Goal: Transaction & Acquisition: Purchase product/service

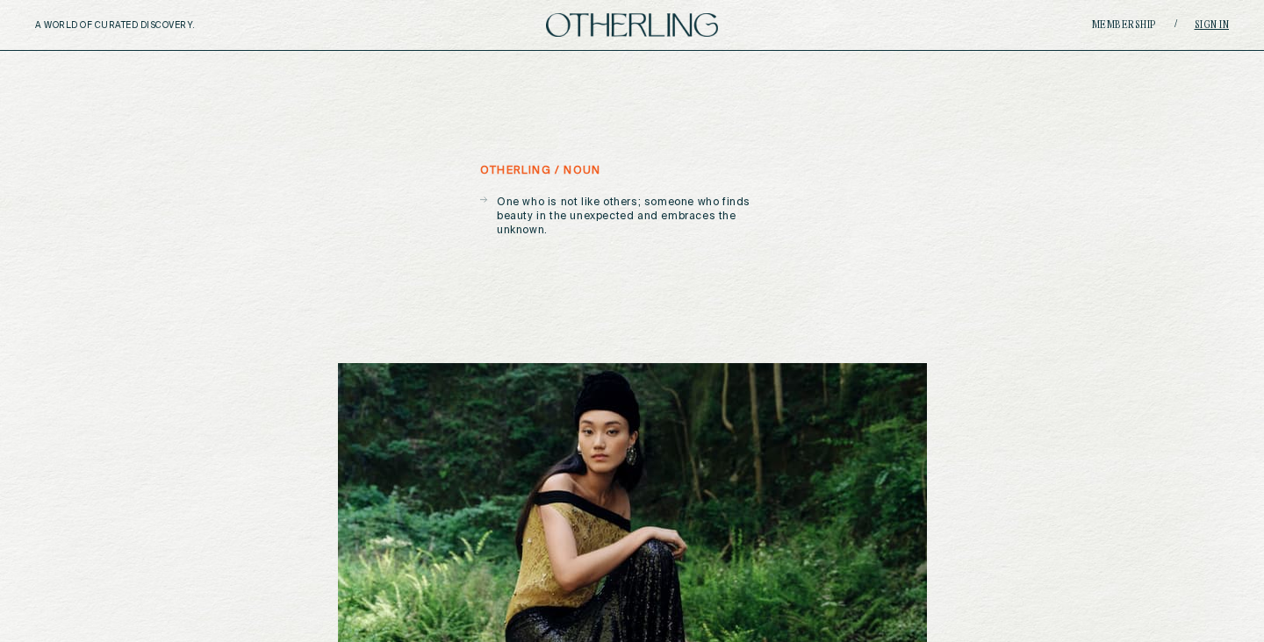
click at [1210, 22] on link "Sign in" at bounding box center [1211, 25] width 35 height 11
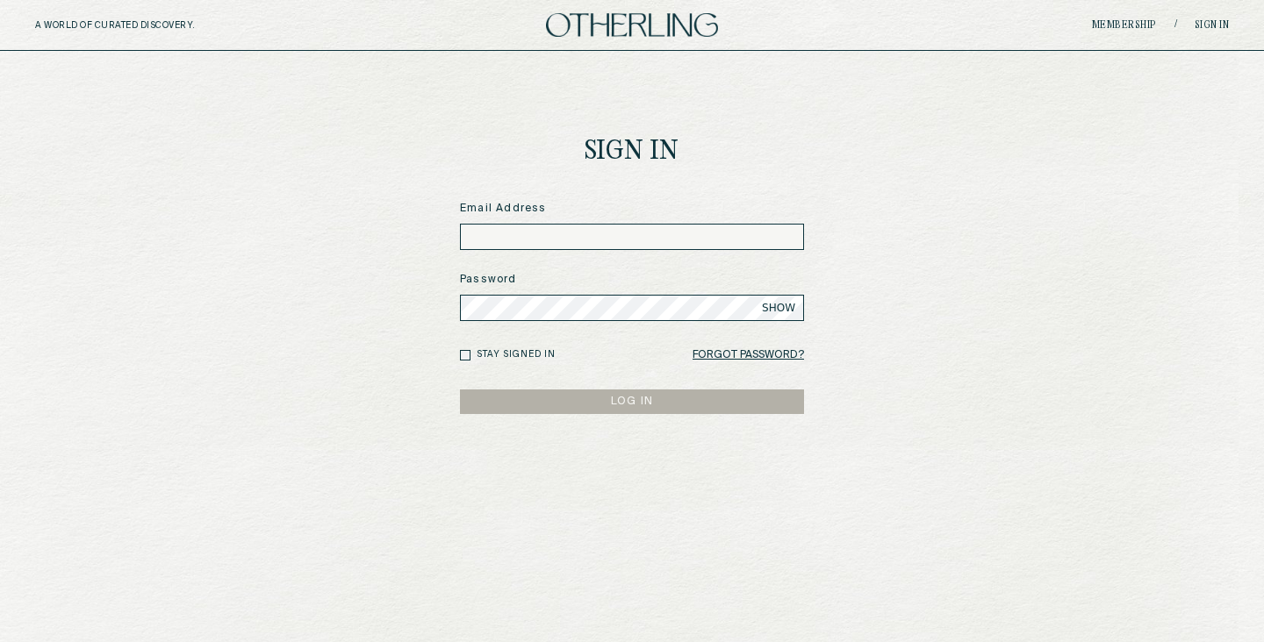
click at [626, 238] on input at bounding box center [632, 237] width 344 height 26
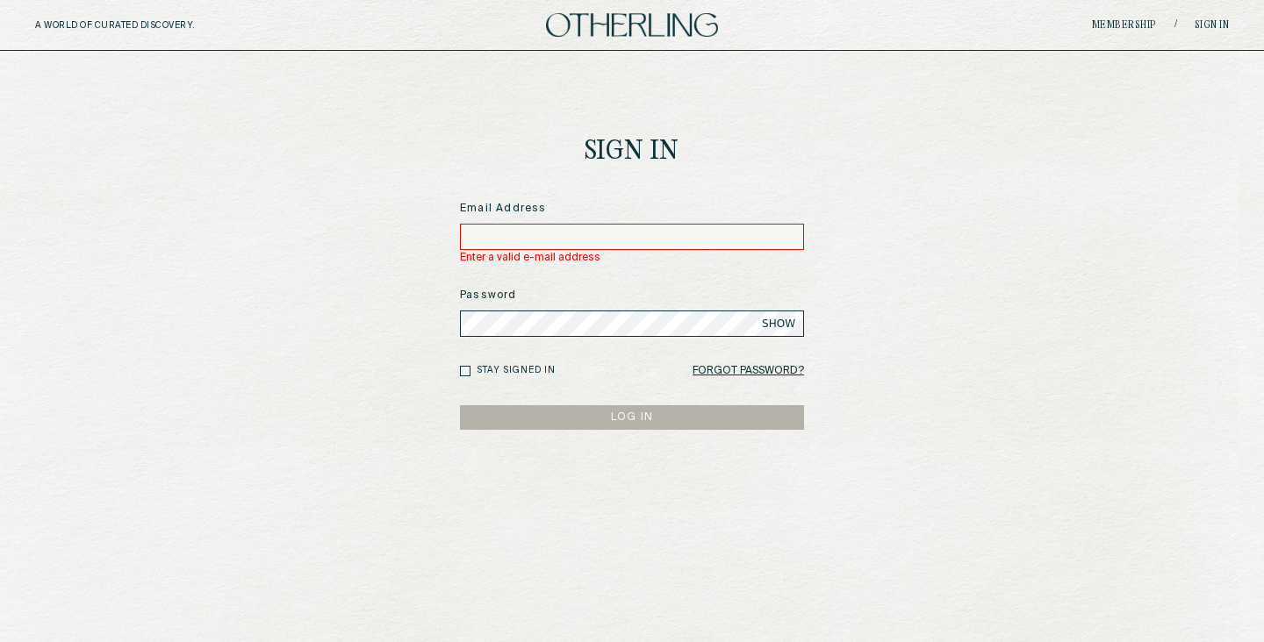
type input "**********"
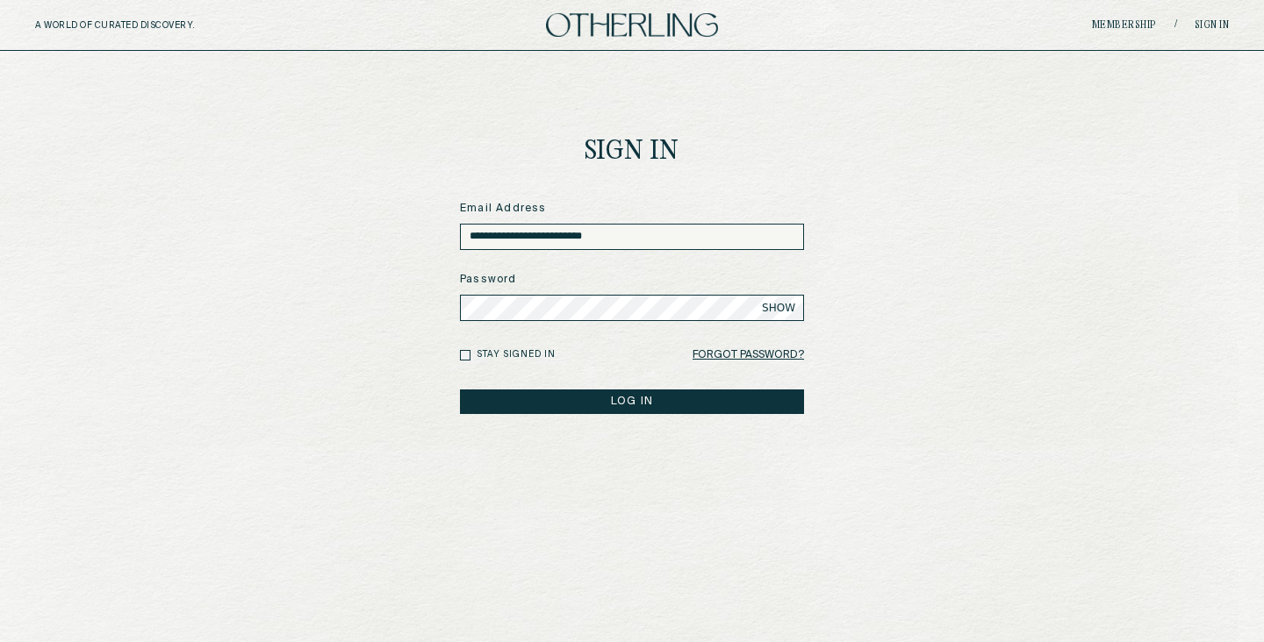
click at [606, 408] on button "LOG IN" at bounding box center [632, 402] width 344 height 25
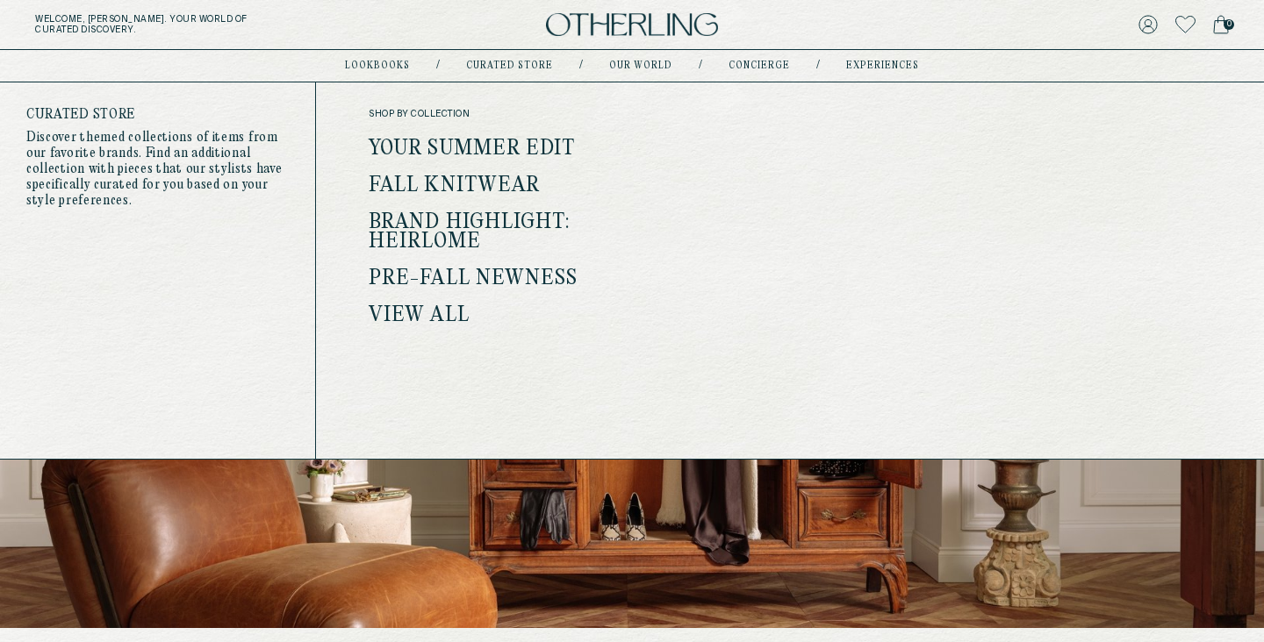
click at [471, 273] on link "Pre-Fall Newness" at bounding box center [474, 279] width 210 height 23
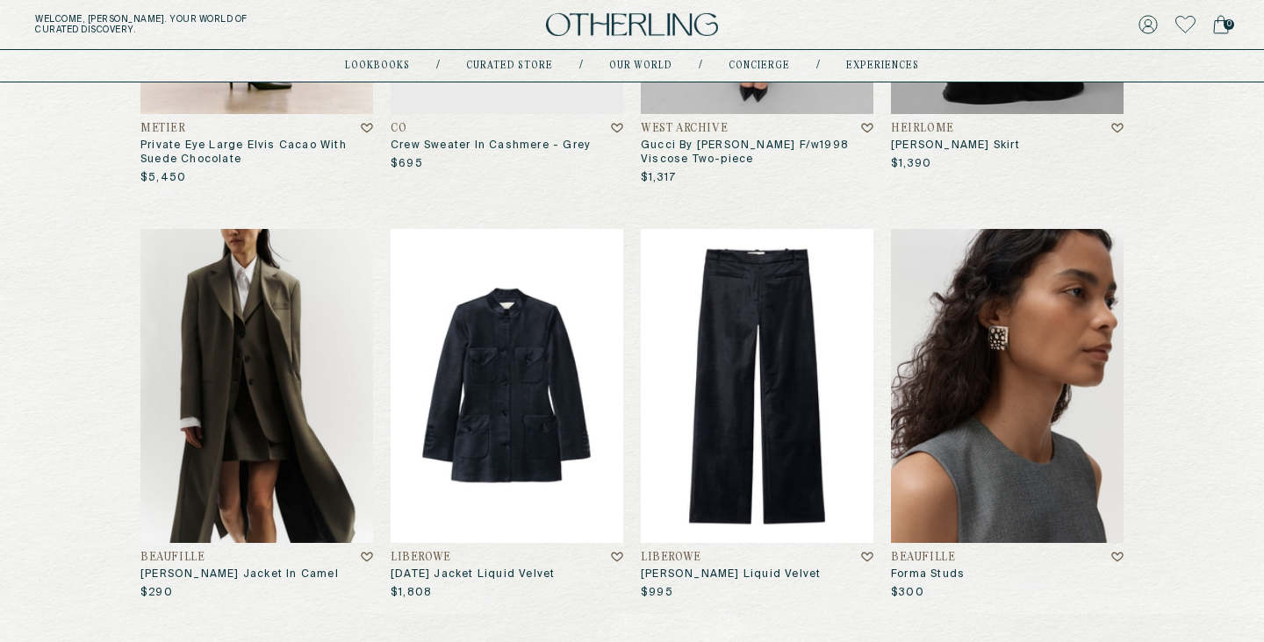
scroll to position [532, 0]
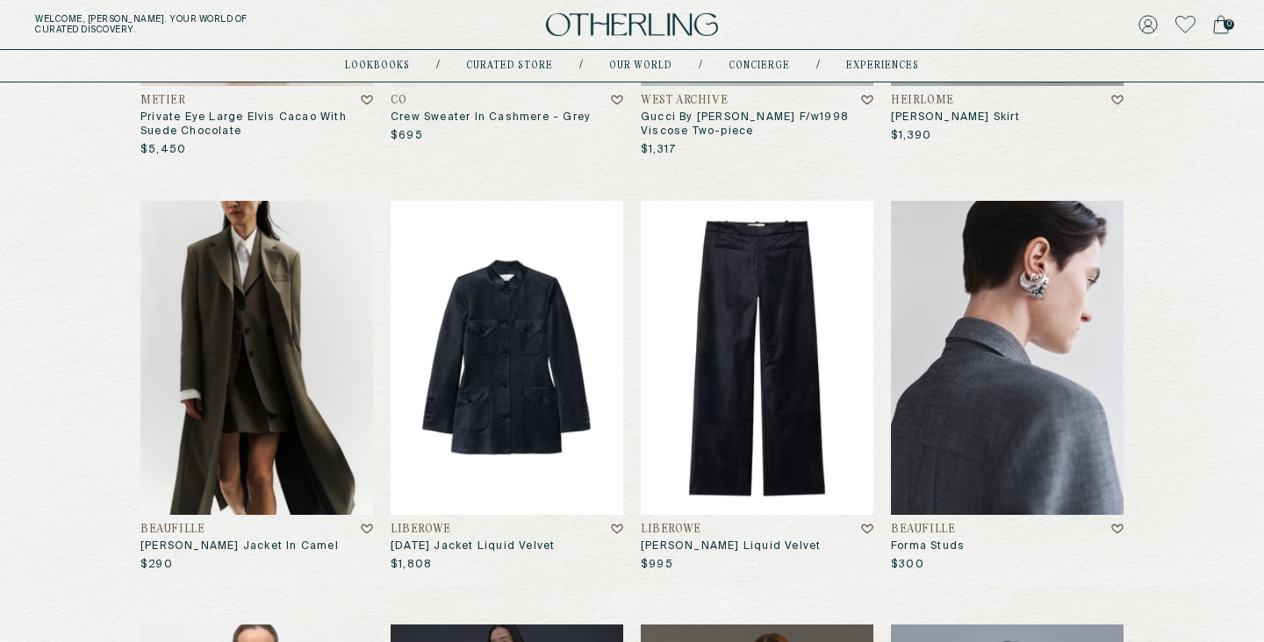
click at [1077, 372] on img at bounding box center [1007, 358] width 233 height 314
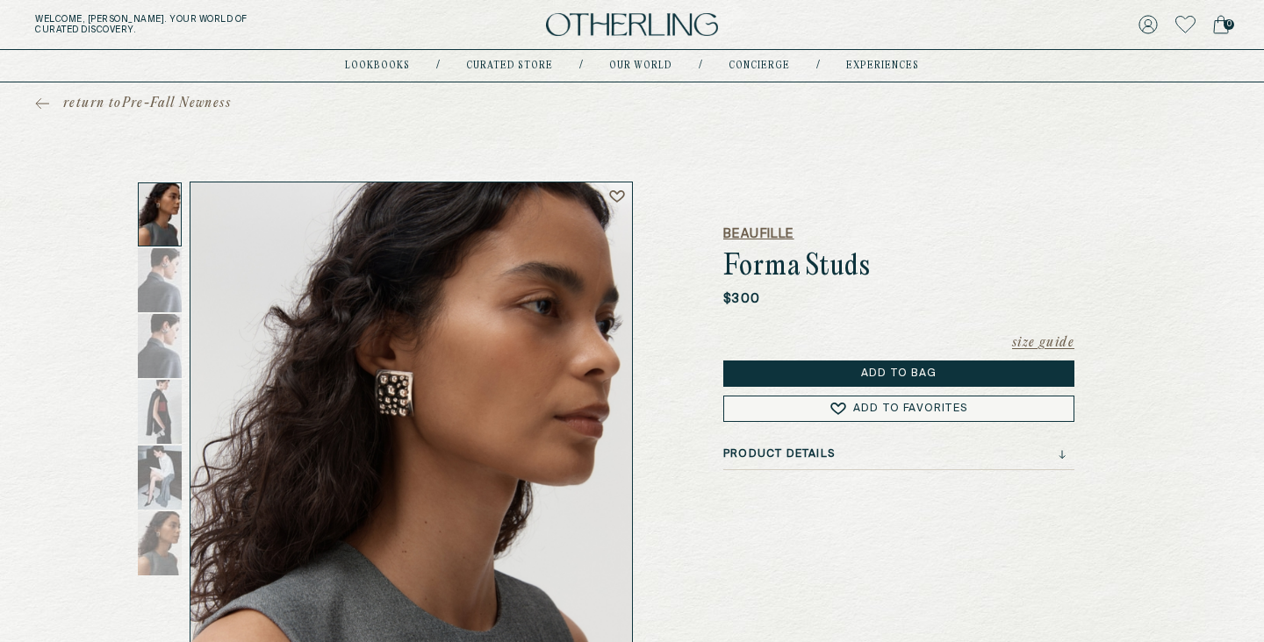
click at [759, 232] on h5 "Beaufille" at bounding box center [898, 235] width 351 height 18
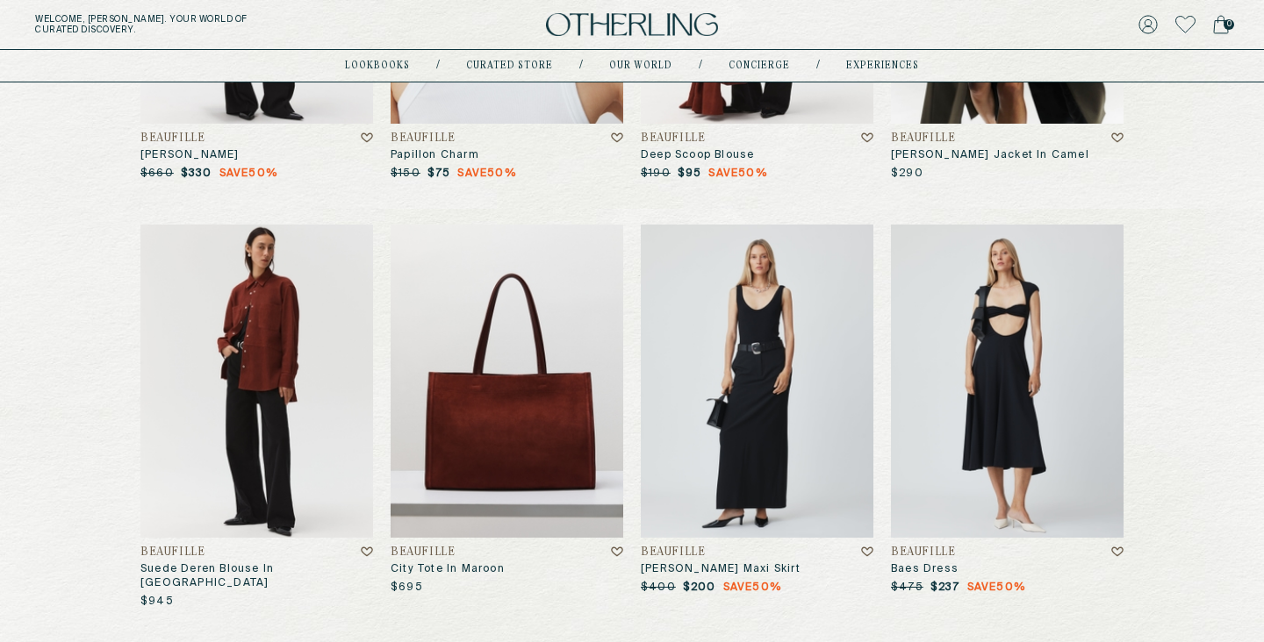
scroll to position [908, 0]
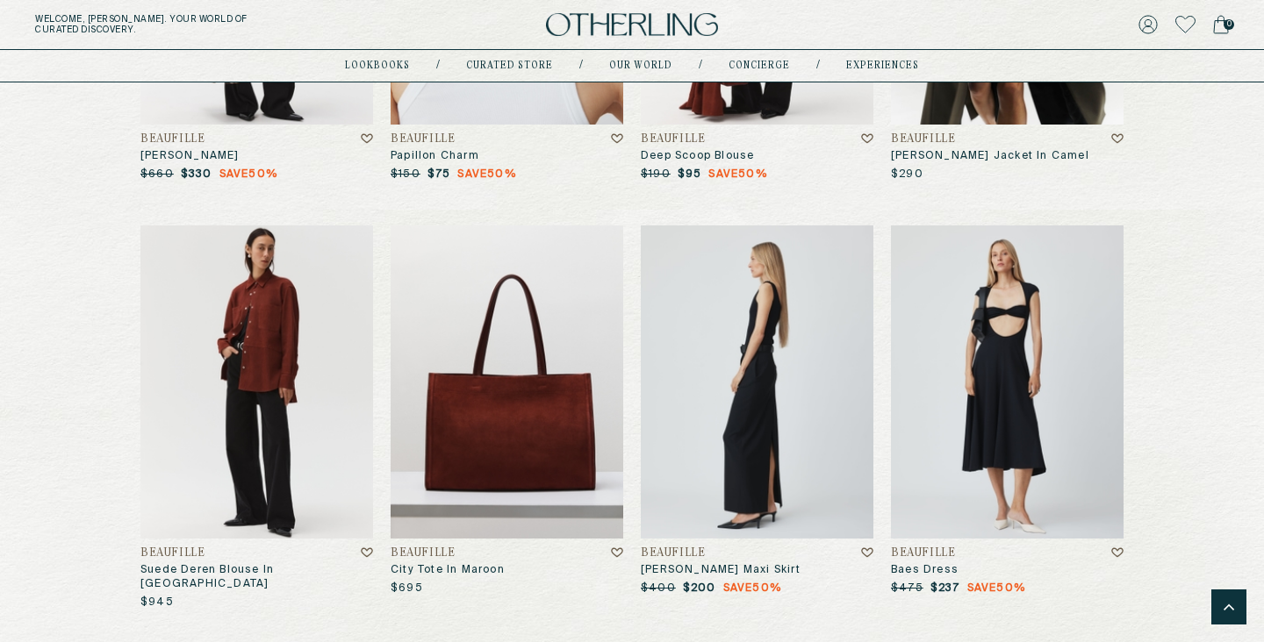
click at [758, 402] on img at bounding box center [757, 383] width 233 height 314
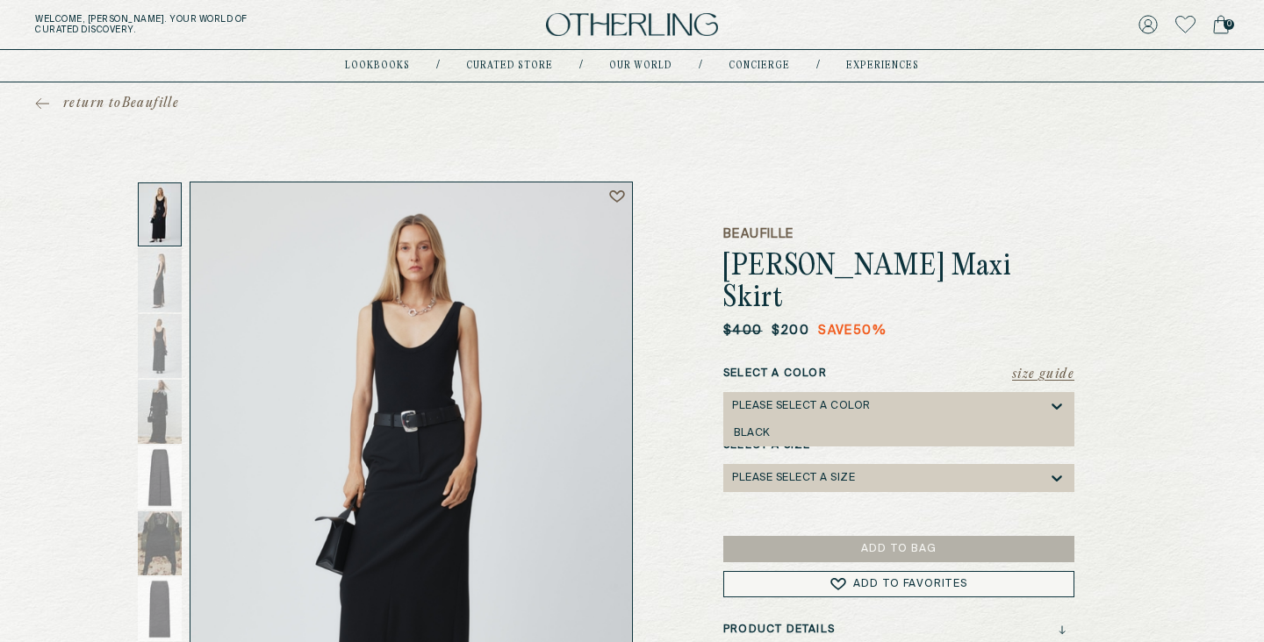
click at [782, 400] on div "Please select a Color" at bounding box center [801, 406] width 139 height 12
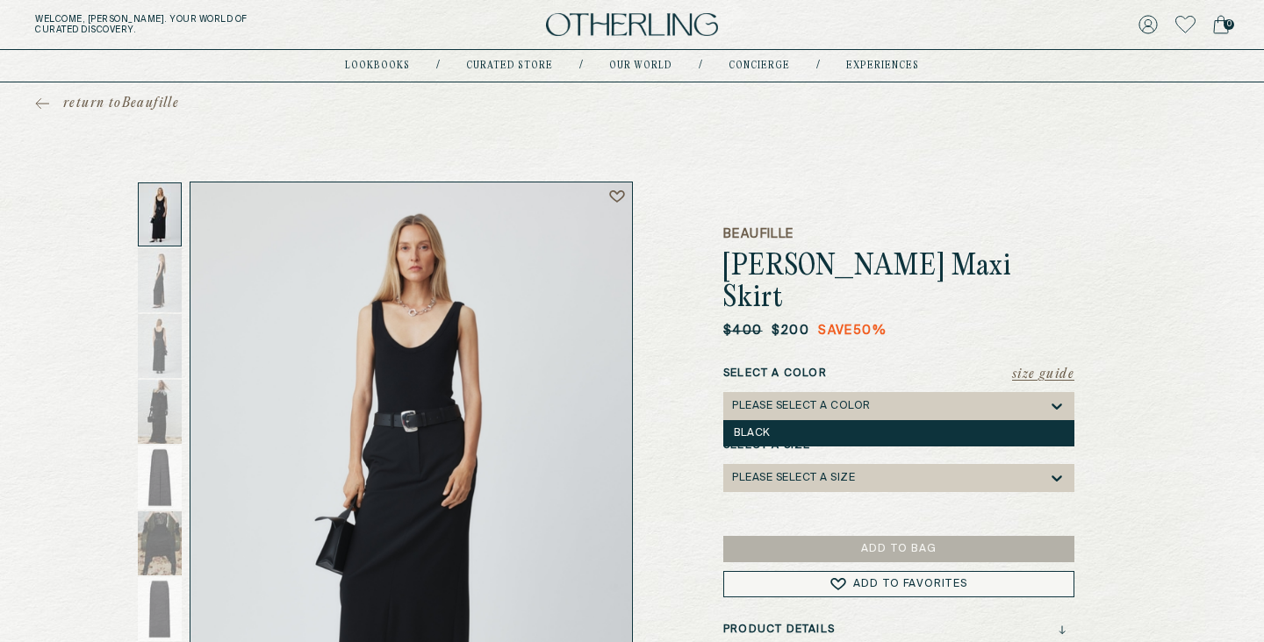
click at [779, 427] on div "Black" at bounding box center [899, 433] width 330 height 12
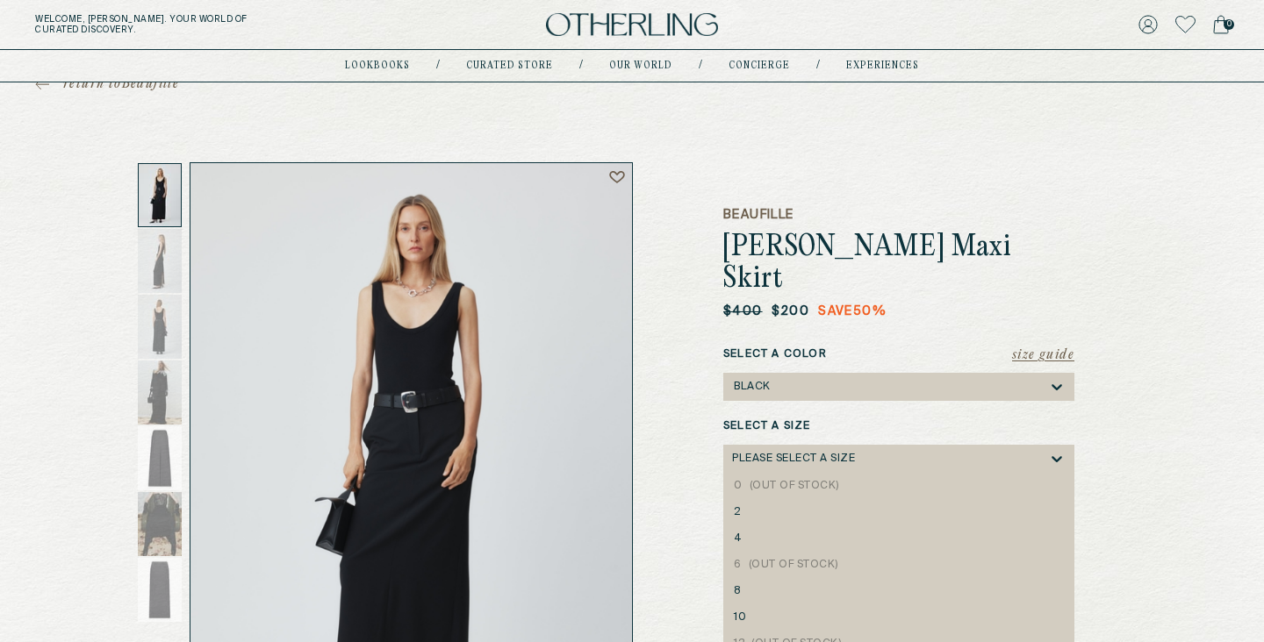
click at [786, 445] on div "0, 1 of 8. 8 results available. Use Up and Down to choose options, press Enter …" at bounding box center [898, 459] width 351 height 28
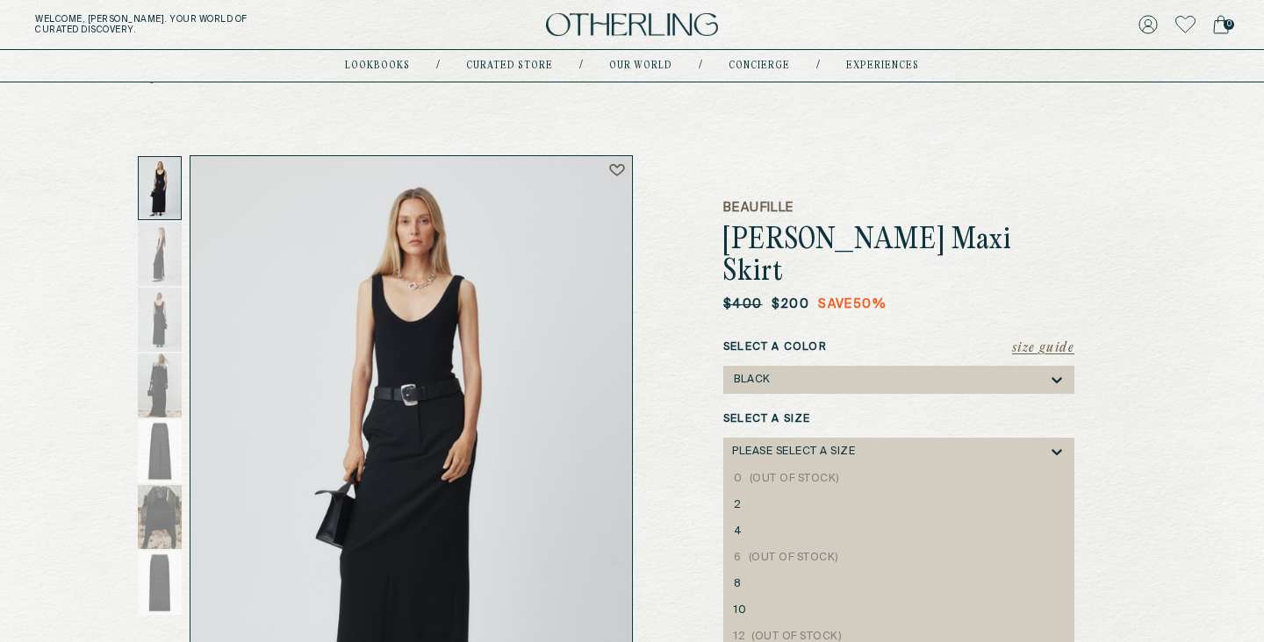
scroll to position [29, 0]
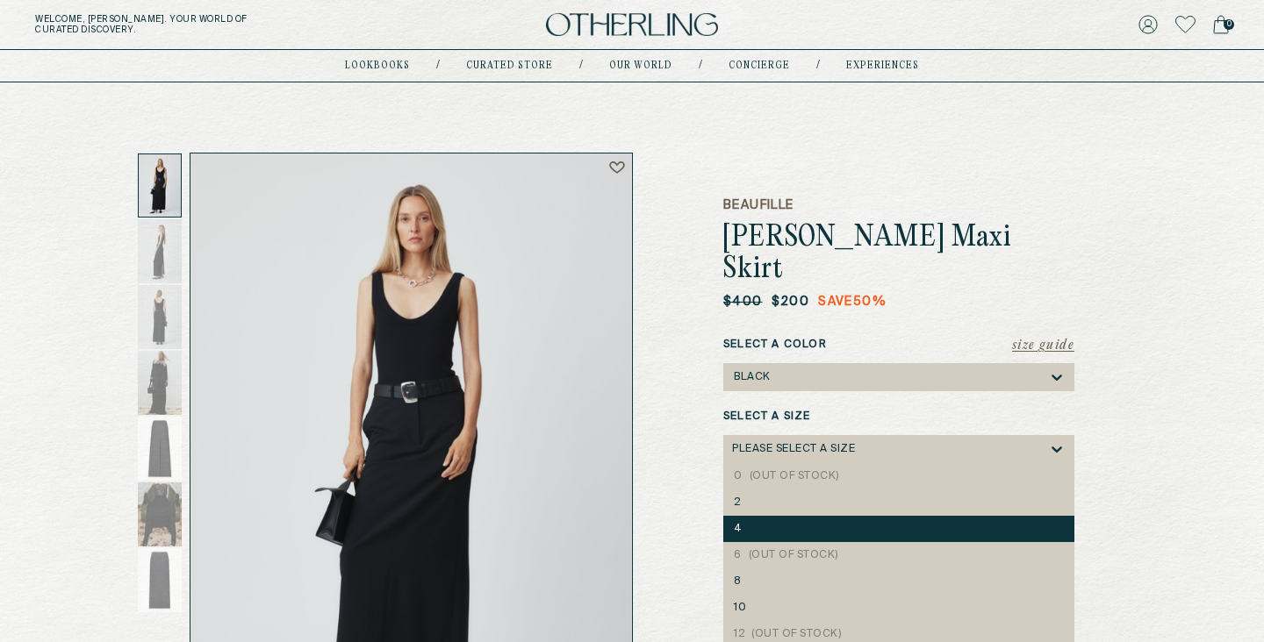
click at [781, 516] on div "4" at bounding box center [898, 529] width 351 height 26
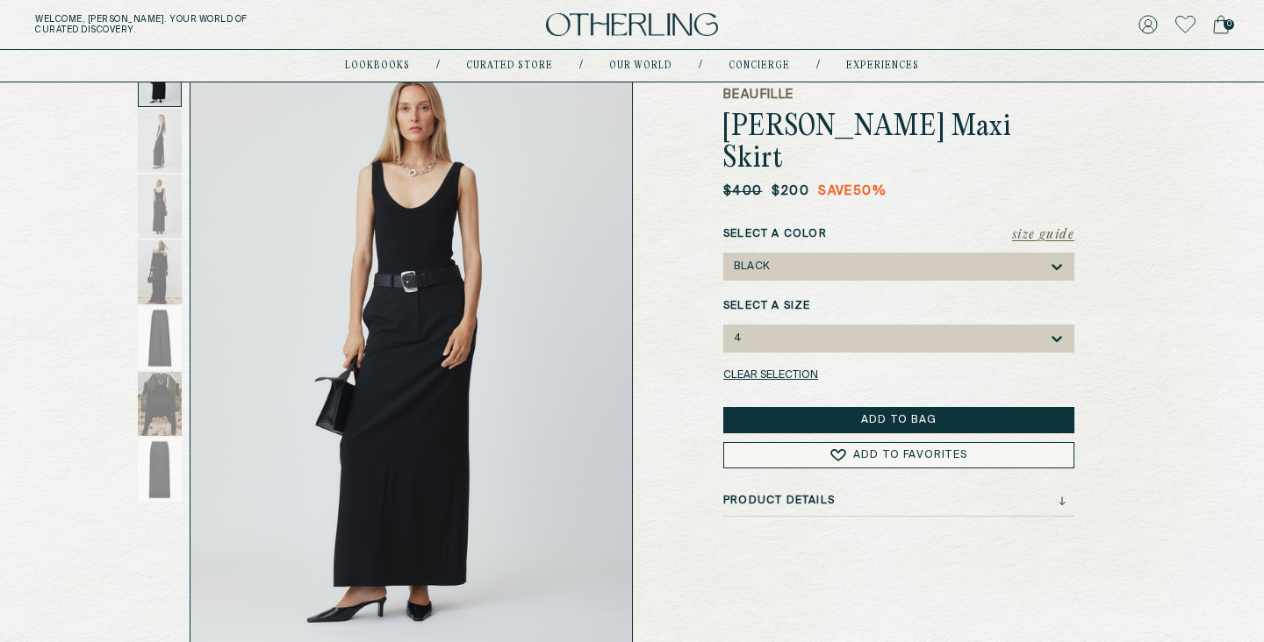
scroll to position [171, 0]
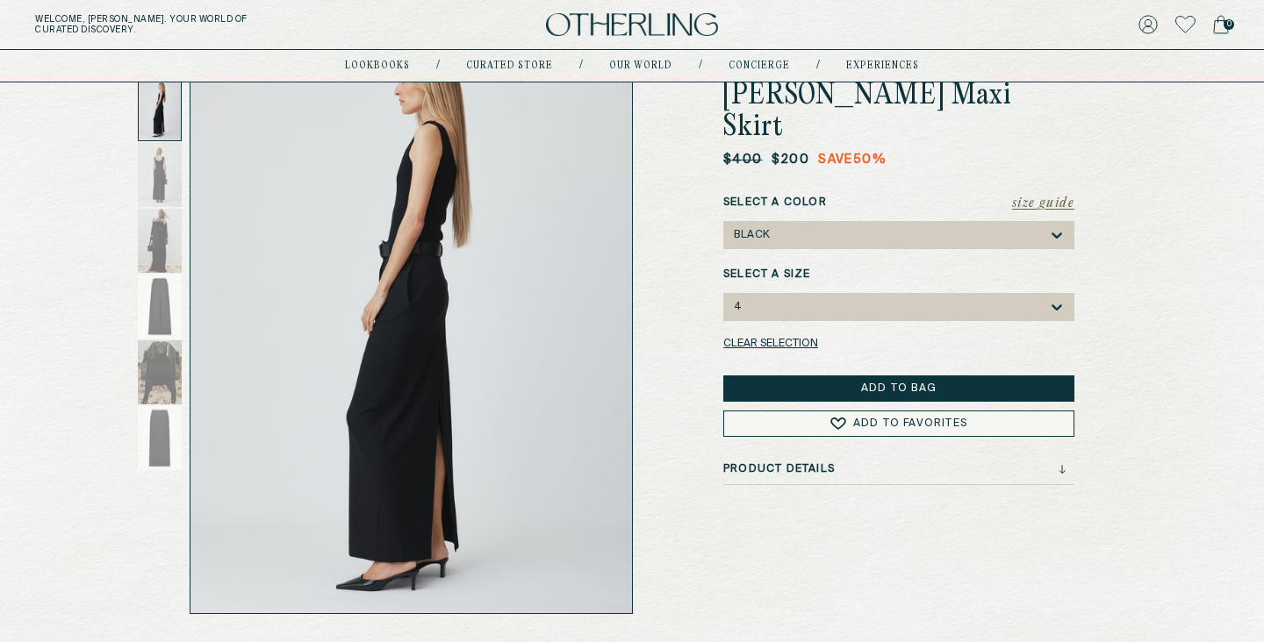
click at [885, 376] on button "Add to Bag" at bounding box center [898, 389] width 351 height 26
click at [1225, 25] on span "1" at bounding box center [1228, 24] width 11 height 11
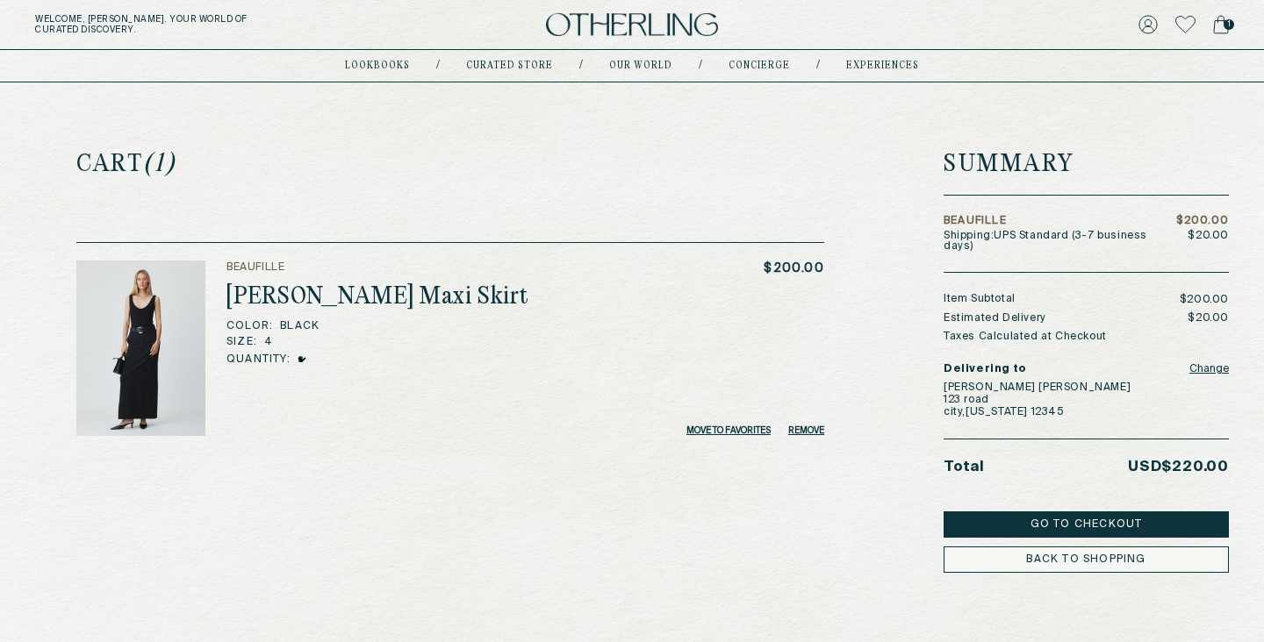
click at [1079, 512] on button "Go to Checkout" at bounding box center [1085, 525] width 285 height 26
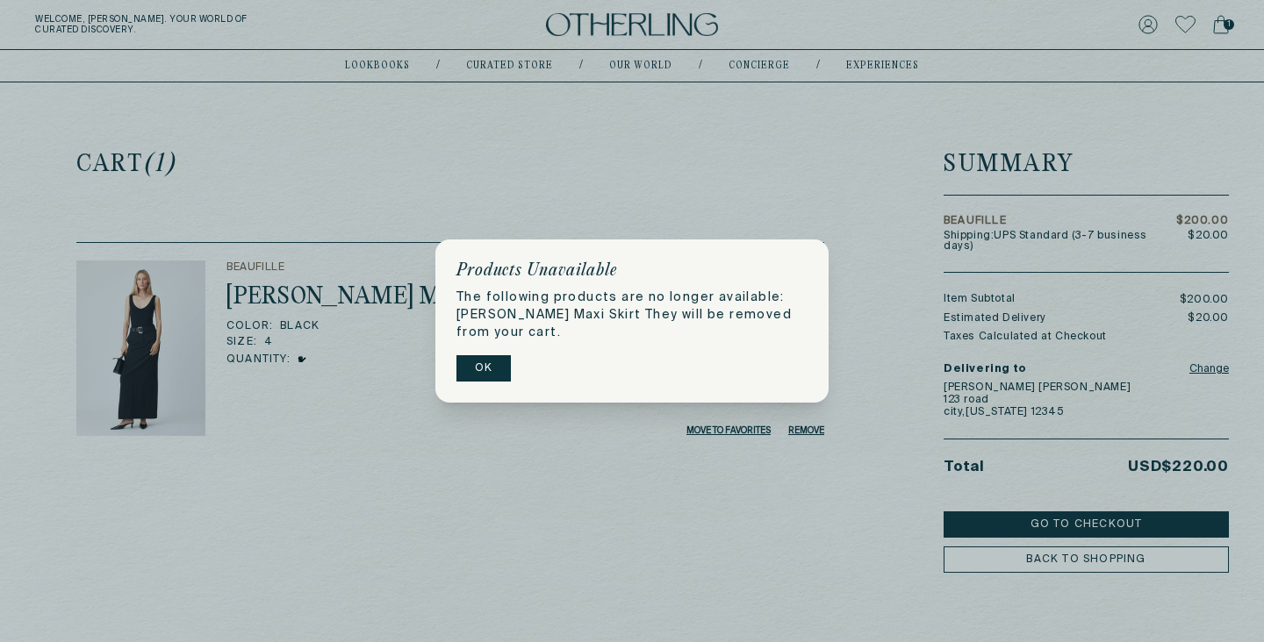
click at [491, 371] on button "OK" at bounding box center [483, 368] width 54 height 26
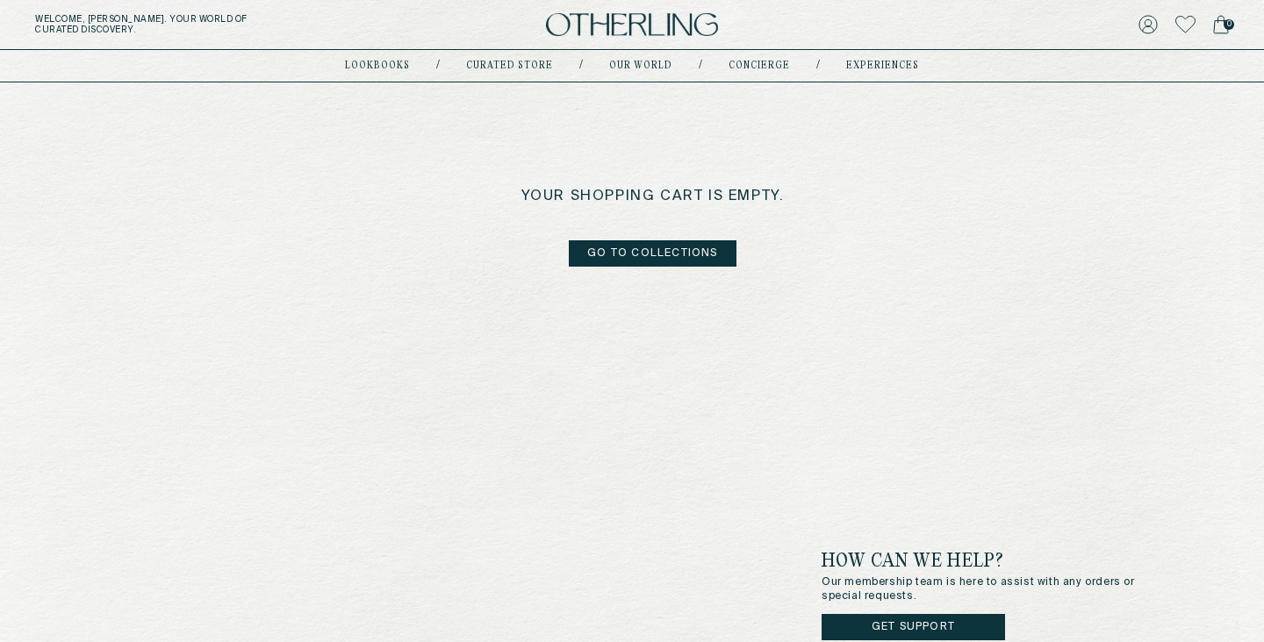
click at [628, 17] on img at bounding box center [632, 25] width 172 height 24
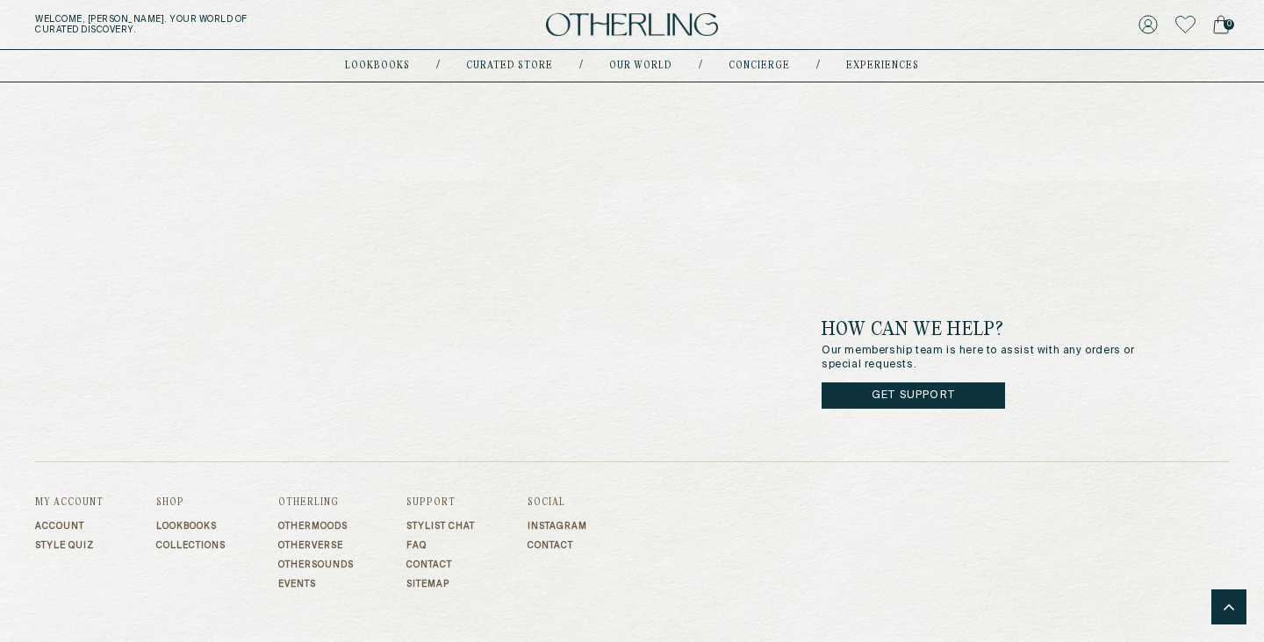
scroll to position [5570, 0]
